Goal: Task Accomplishment & Management: Manage account settings

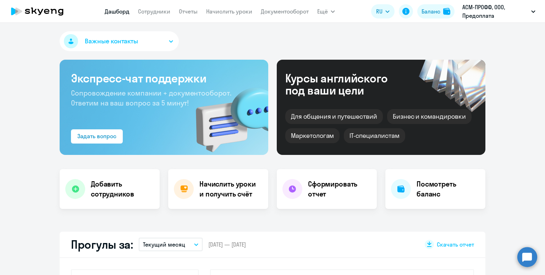
select select "30"
click at [214, 11] on link "Начислить уроки" at bounding box center [229, 11] width 46 height 7
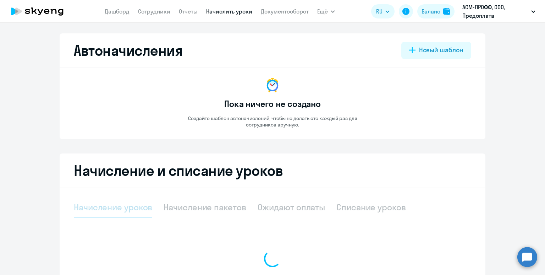
select select "10"
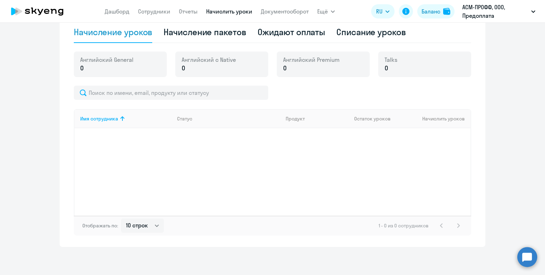
scroll to position [116, 0]
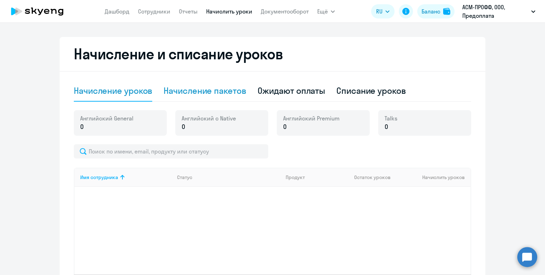
click at [195, 92] on div "Начисление пакетов" at bounding box center [205, 90] width 82 height 11
select select "10"
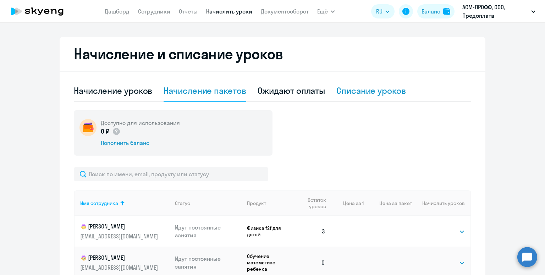
click at [340, 83] on div "Списание уроков" at bounding box center [371, 90] width 70 height 21
select select "10"
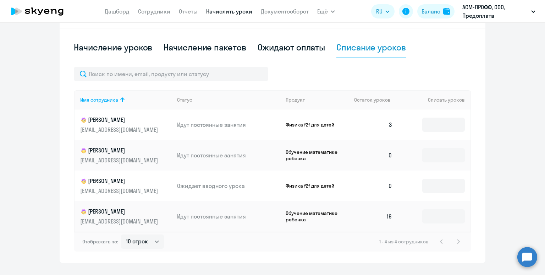
scroll to position [160, 0]
click at [441, 120] on input at bounding box center [443, 124] width 43 height 14
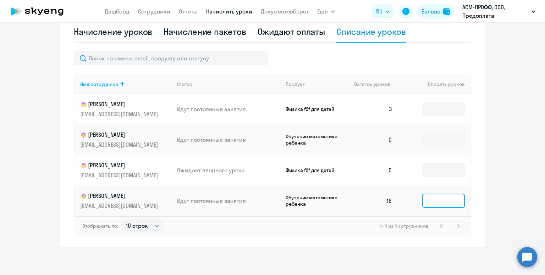
click at [430, 195] on input at bounding box center [443, 200] width 43 height 14
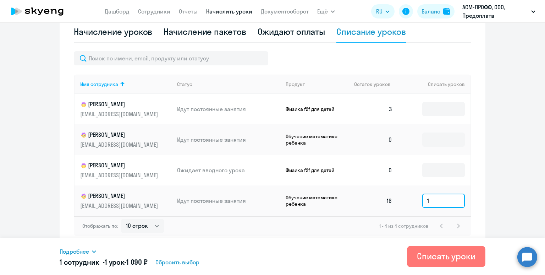
type input "1"
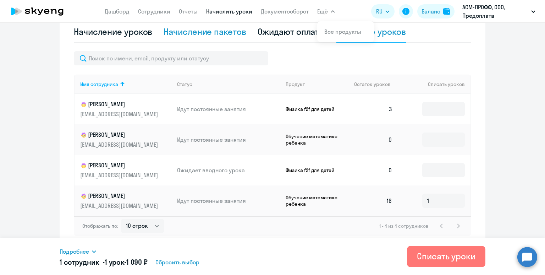
click at [205, 33] on div "Начисление пакетов" at bounding box center [205, 31] width 82 height 11
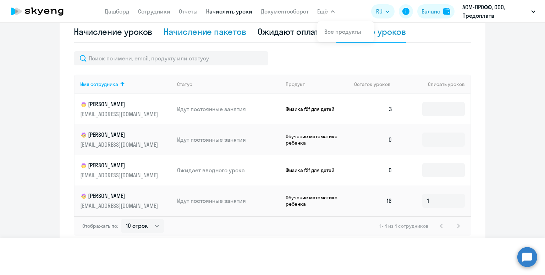
select select "10"
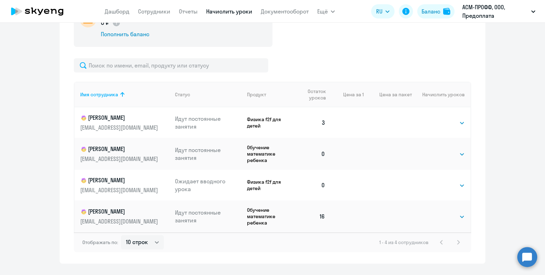
scroll to position [226, 0]
click at [455, 125] on select "Выбрать 4 8 16 32 64 96 128" at bounding box center [450, 122] width 29 height 9
click at [441, 184] on select "Выбрать 4 8 16 32 64 96 128" at bounding box center [450, 184] width 29 height 9
select select "4"
click at [436, 180] on select "Выбрать 4 8 16 32 64 96 128" at bounding box center [450, 184] width 29 height 9
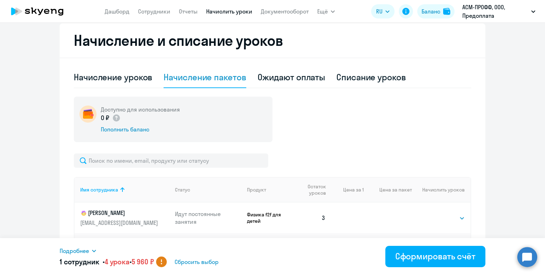
scroll to position [130, 0]
click at [432, 10] on div "Баланс" at bounding box center [430, 11] width 19 height 9
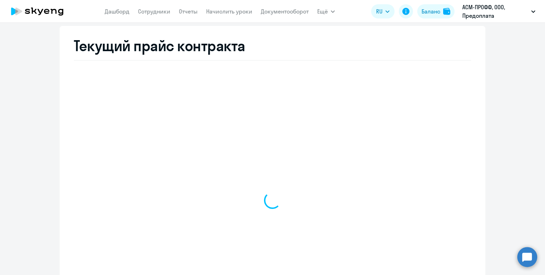
select select "english_adult_not_native_speaker"
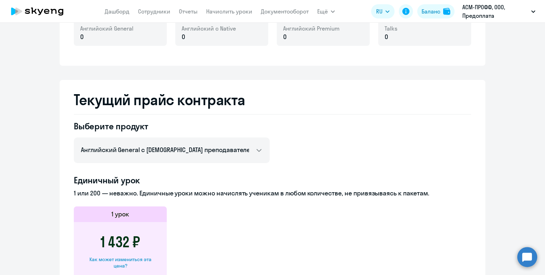
scroll to position [200, 0]
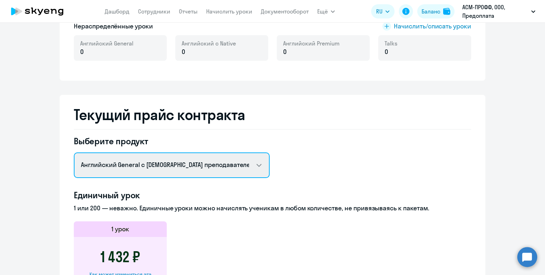
click at [203, 171] on select "Английский General с русскоговорящим преподавателем Английский General с англог…" at bounding box center [172, 165] width 196 height 26
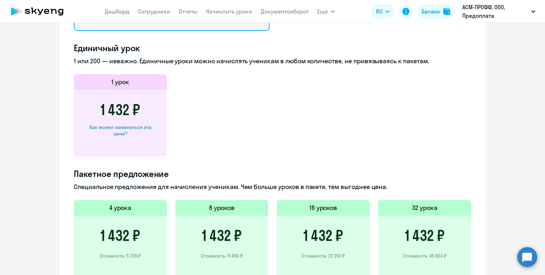
scroll to position [353, 0]
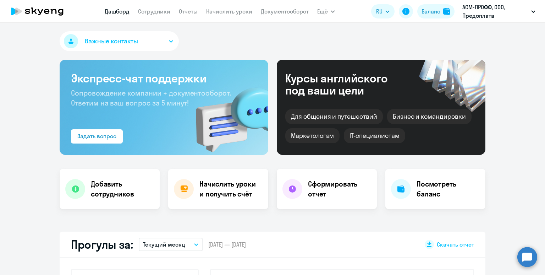
select select "30"
click at [212, 11] on link "Начислить уроки" at bounding box center [229, 11] width 46 height 7
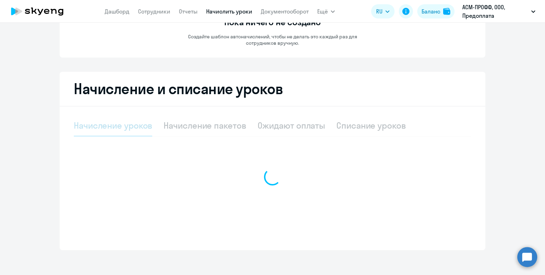
select select "10"
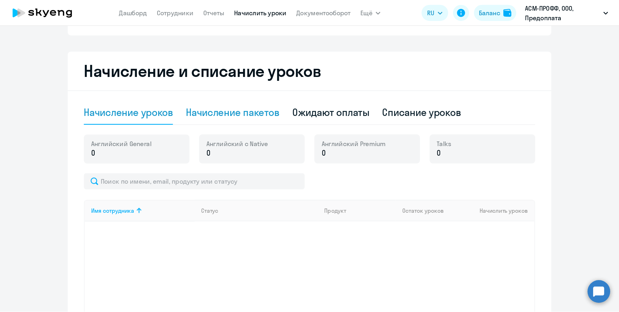
scroll to position [109, 0]
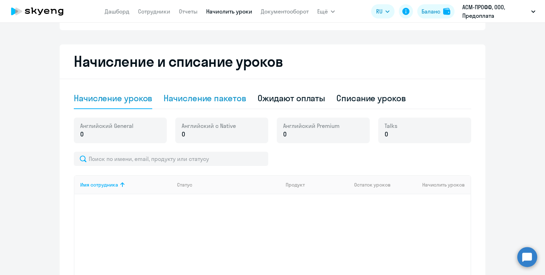
click at [186, 100] on div "Начисление пакетов" at bounding box center [205, 97] width 82 height 11
select select "10"
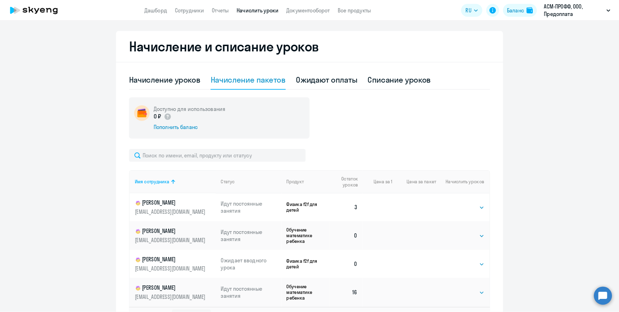
scroll to position [117, 0]
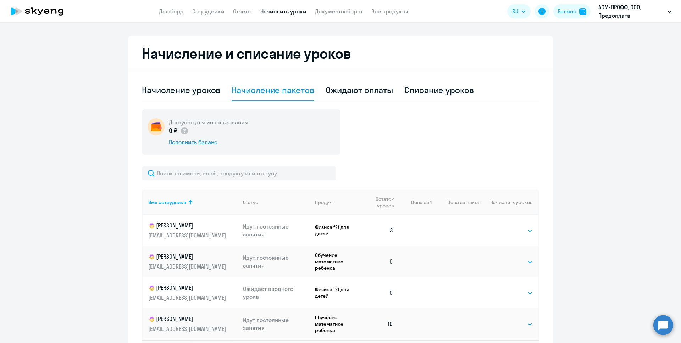
click at [519, 265] on select "Выбрать 4 8 16 32 64 96 128" at bounding box center [518, 262] width 29 height 9
select select "8"
click at [504, 258] on select "Выбрать 4 8 16 32 64 96 128" at bounding box center [518, 262] width 29 height 9
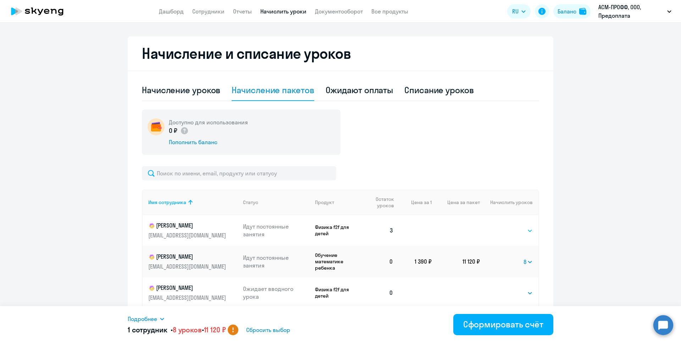
click at [514, 232] on select "Выбрать 4 8 16 32 64 96 128" at bounding box center [518, 231] width 29 height 9
select select "4"
click at [504, 227] on select "Выбрать 4 8 16 32 64 96 128" at bounding box center [518, 231] width 29 height 9
click at [131, 50] on div "Начисление и списание уроков Начисление уроков Начисление пакетов Ожидают оплат…" at bounding box center [341, 204] width 426 height 335
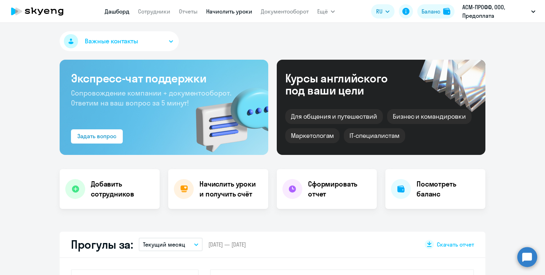
select select "30"
click at [213, 13] on link "Начислить уроки" at bounding box center [229, 11] width 46 height 7
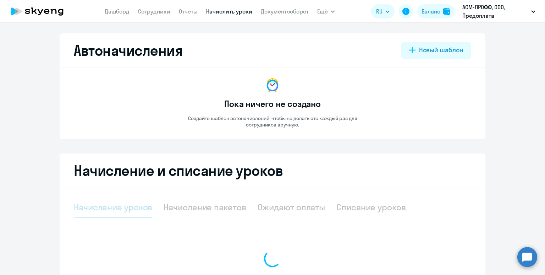
select select "10"
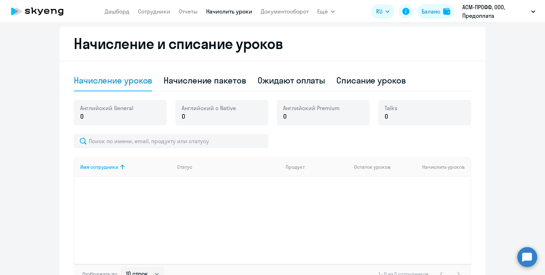
scroll to position [175, 0]
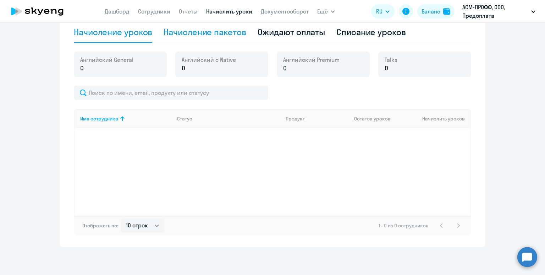
click at [189, 29] on div "Начисление пакетов" at bounding box center [205, 31] width 82 height 11
select select "10"
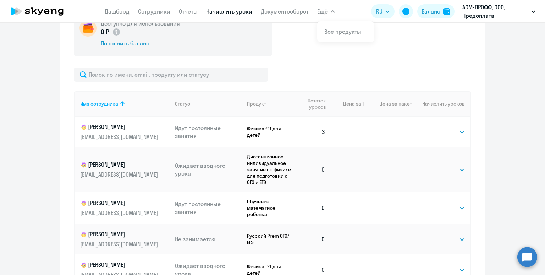
scroll to position [216, 0]
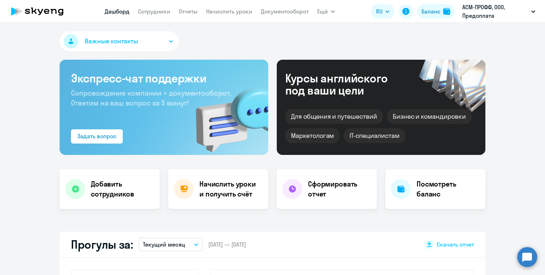
select select "30"
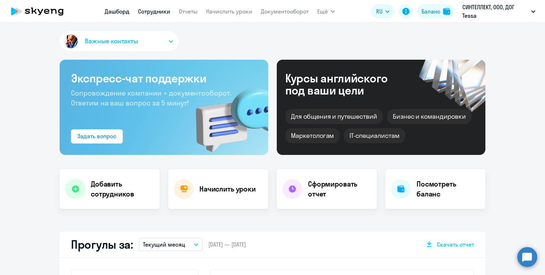
click at [149, 13] on link "Сотрудники" at bounding box center [154, 11] width 32 height 7
select select "30"
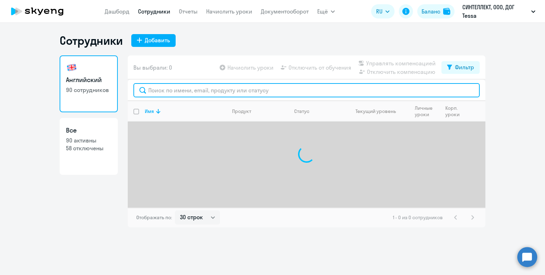
click at [186, 89] on input "text" at bounding box center [306, 90] width 346 height 14
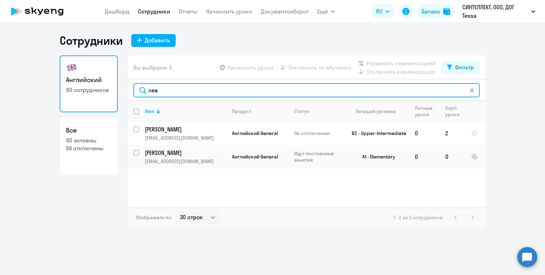
type input "лев"
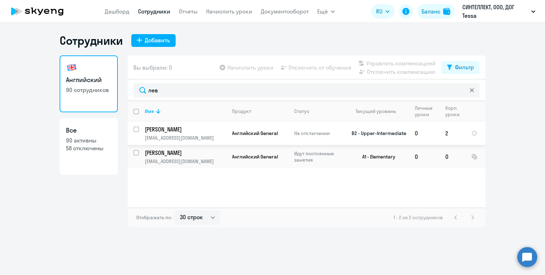
click at [349, 132] on td "B2 - Upper-Intermediate" at bounding box center [376, 132] width 66 height 23
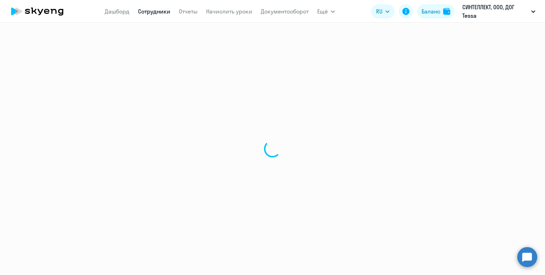
select select "english"
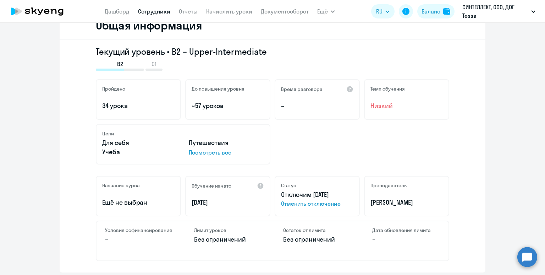
scroll to position [95, 0]
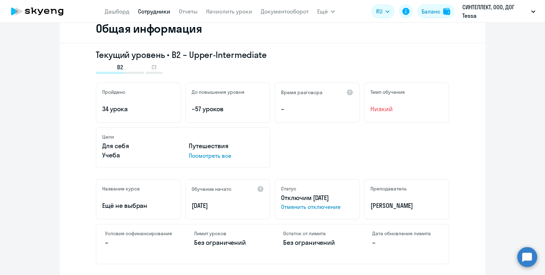
click at [155, 11] on link "Сотрудники" at bounding box center [154, 11] width 32 height 7
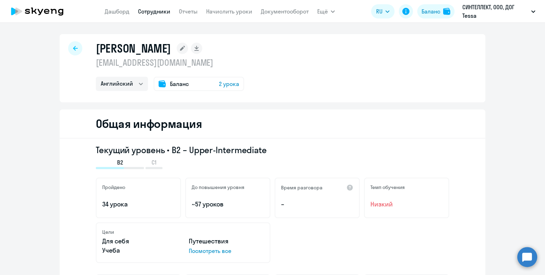
select select "30"
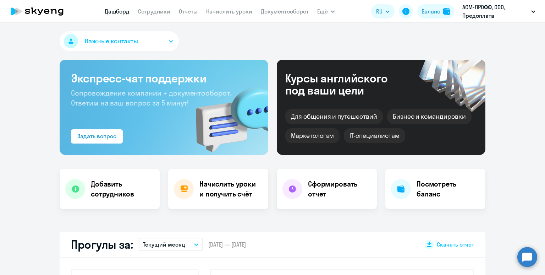
select select "30"
click at [220, 11] on link "Начислить уроки" at bounding box center [229, 11] width 46 height 7
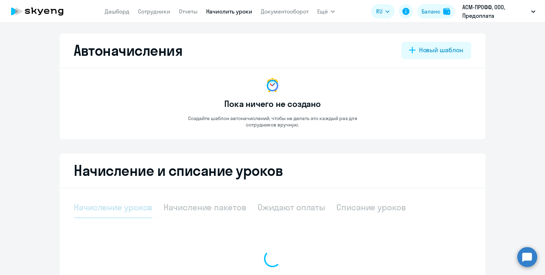
scroll to position [47, 0]
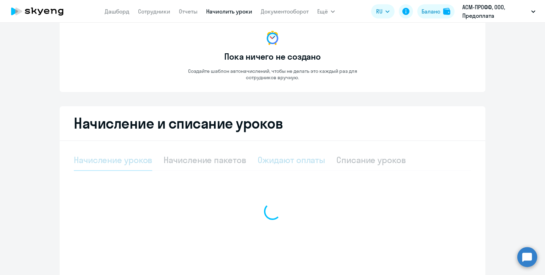
select select "10"
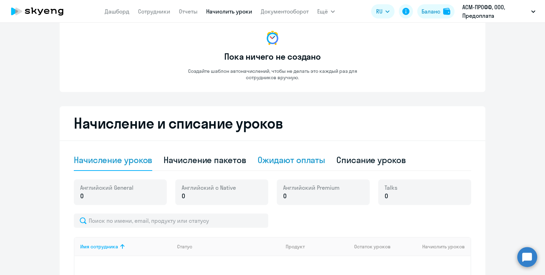
click at [298, 155] on div "Ожидают оплаты" at bounding box center [292, 159] width 68 height 11
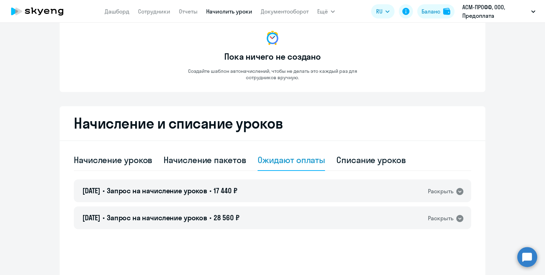
scroll to position [85, 0]
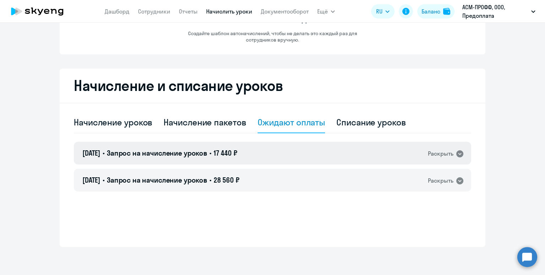
click at [272, 153] on div "22.09.2025 • Запрос на начисление уроков • 17 440 ₽ Раскрыть" at bounding box center [272, 153] width 397 height 23
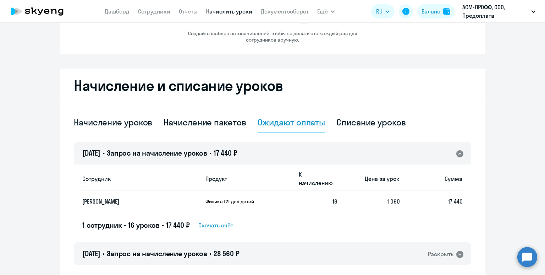
scroll to position [106, 0]
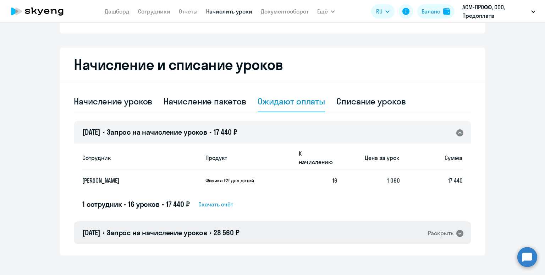
click at [274, 227] on div "08.09.2025 • Запрос на начисление уроков • 28 560 ₽ Раскрыть" at bounding box center [272, 232] width 397 height 23
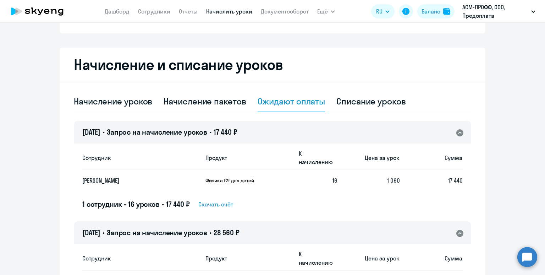
scroll to position [197, 0]
